Goal: Information Seeking & Learning: Learn about a topic

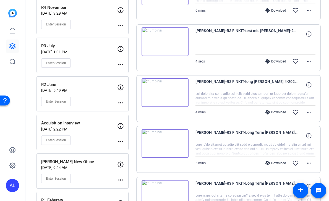
scroll to position [208, 0]
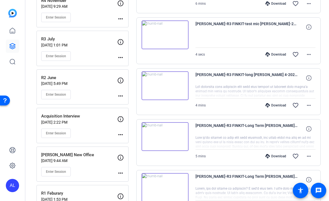
click at [178, 39] on img at bounding box center [165, 34] width 47 height 29
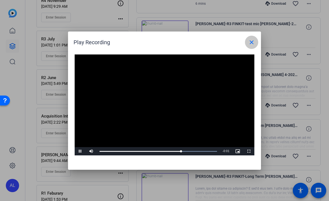
click at [251, 45] on mat-icon "close" at bounding box center [251, 42] width 7 height 7
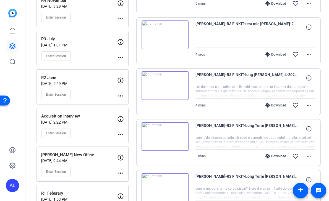
click at [181, 85] on img at bounding box center [165, 85] width 47 height 29
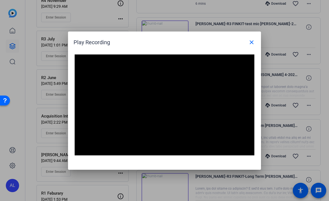
click at [181, 85] on video "Video Player" at bounding box center [165, 104] width 180 height 101
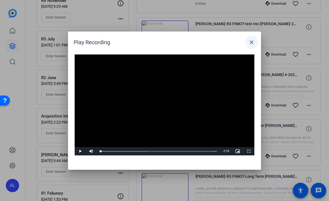
click at [253, 43] on mat-icon "close" at bounding box center [251, 42] width 7 height 7
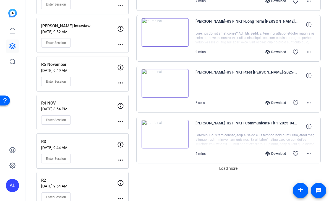
scroll to position [414, 0]
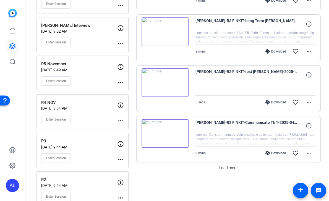
click at [182, 135] on img at bounding box center [165, 133] width 47 height 29
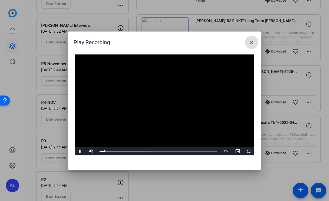
click at [253, 41] on mat-icon "close" at bounding box center [251, 42] width 7 height 7
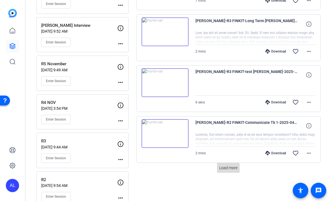
click at [230, 168] on span "Load more" at bounding box center [228, 168] width 18 height 6
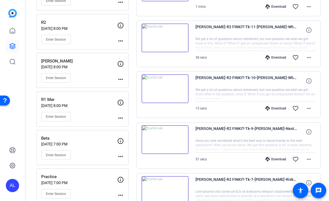
scroll to position [762, 0]
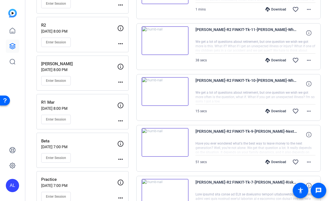
click at [179, 132] on img at bounding box center [165, 142] width 47 height 29
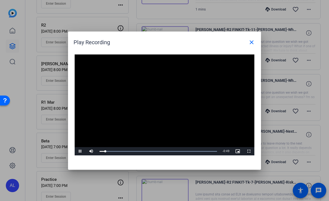
click at [176, 108] on video "Video Player" at bounding box center [165, 104] width 180 height 101
click at [253, 43] on mat-icon "close" at bounding box center [251, 42] width 7 height 7
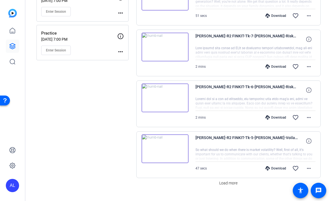
scroll to position [920, 0]
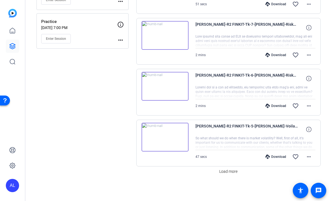
click at [182, 141] on img at bounding box center [165, 137] width 47 height 29
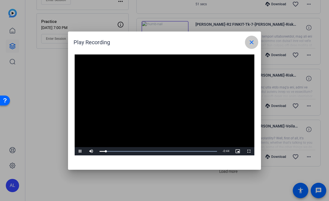
click at [252, 43] on mat-icon "close" at bounding box center [251, 42] width 7 height 7
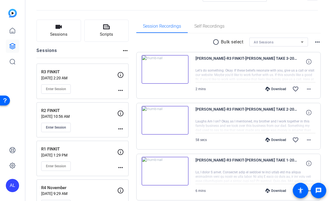
scroll to position [0, 0]
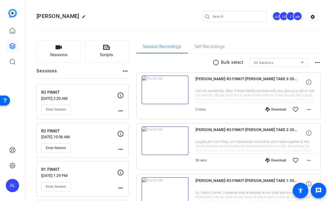
click at [237, 17] on input "Search" at bounding box center [238, 16] width 50 height 7
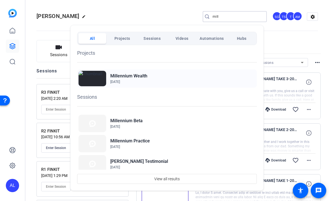
type input "mill"
click at [120, 75] on h2 "Millennium Wealth" at bounding box center [128, 76] width 37 height 7
click at [298, 33] on div at bounding box center [164, 100] width 329 height 201
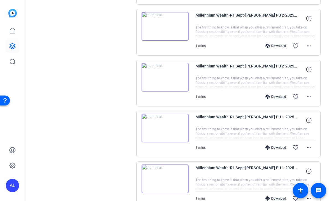
scroll to position [411, 0]
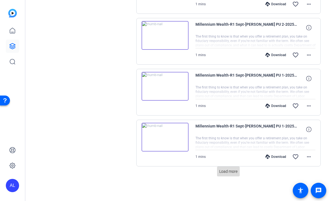
click at [225, 173] on span "Load more" at bounding box center [228, 172] width 18 height 6
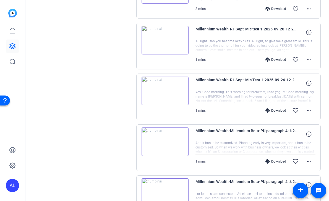
scroll to position [920, 0]
